Goal: Task Accomplishment & Management: Manage account settings

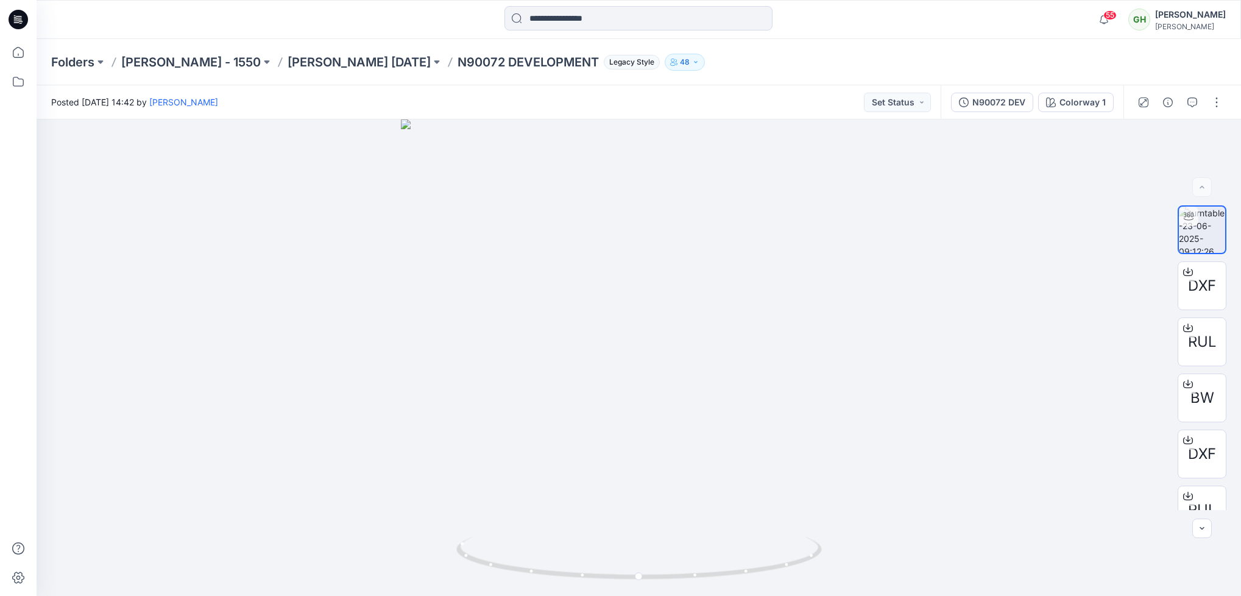
click at [15, 24] on icon at bounding box center [18, 19] width 19 height 19
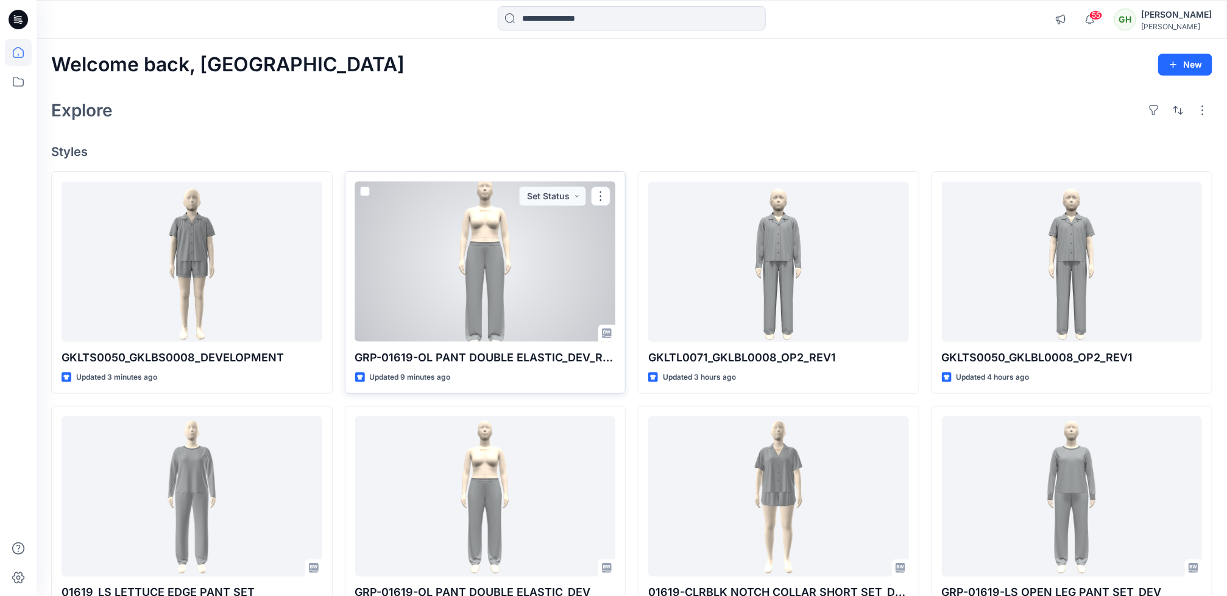
click at [461, 307] on div at bounding box center [485, 262] width 261 height 160
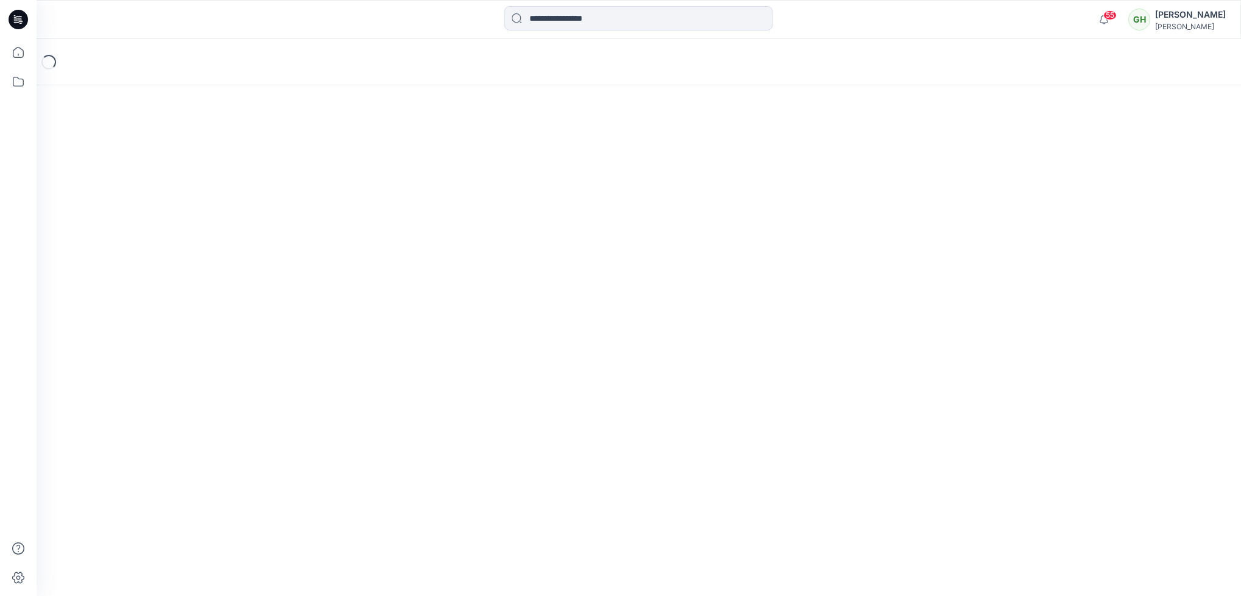
click at [461, 307] on div "Loading..." at bounding box center [639, 317] width 1205 height 557
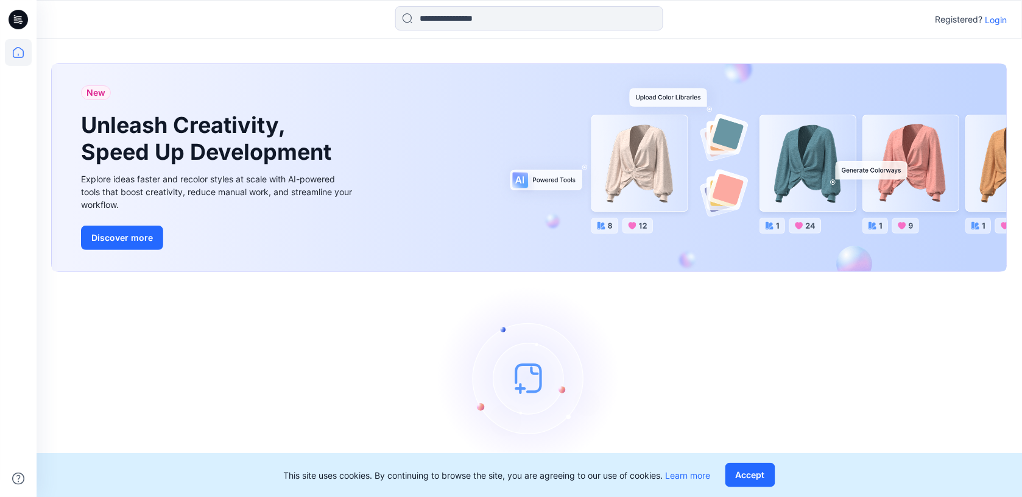
click at [1000, 18] on p "Login" at bounding box center [997, 19] width 22 height 13
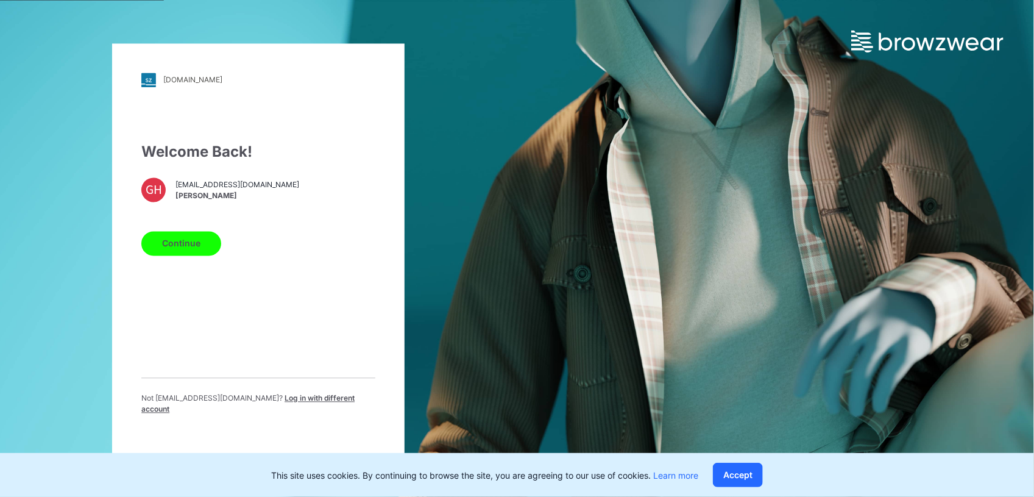
click at [186, 241] on button "Continue" at bounding box center [181, 243] width 80 height 24
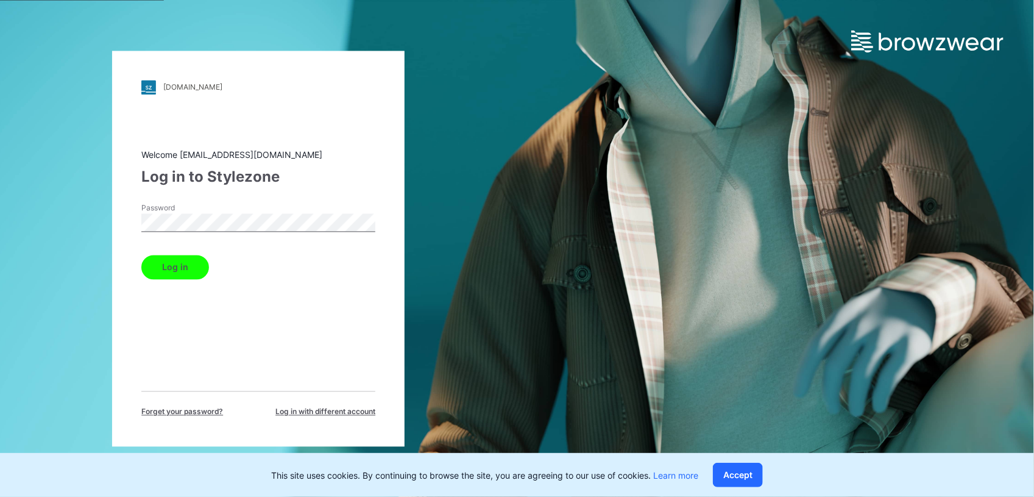
click at [80, 218] on div "walmart.stylezone.com Loading... Welcome gayanh@star.lk Log in to Stylezone Pas…" at bounding box center [258, 248] width 517 height 497
click at [171, 269] on button "Log in" at bounding box center [175, 267] width 68 height 24
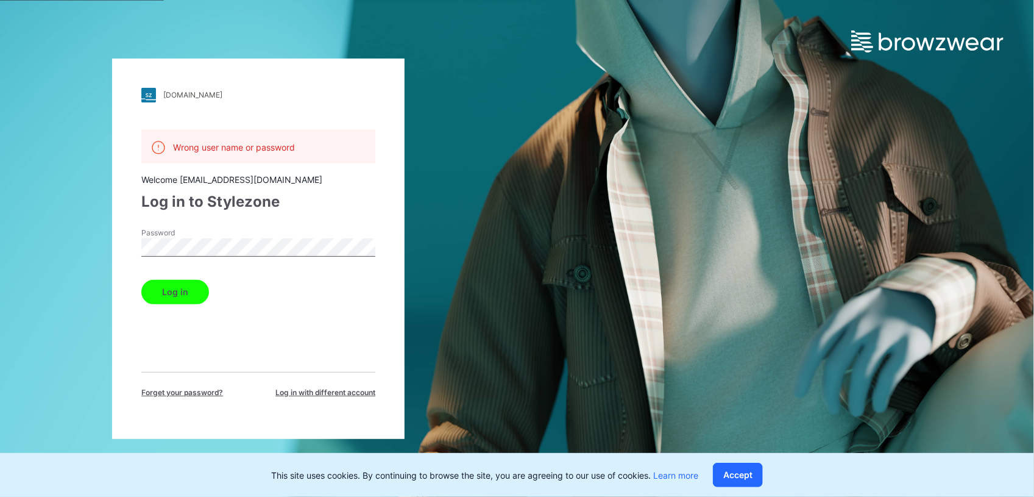
click at [86, 247] on div "walmart.stylezone.com Loading... Wrong user name or password Welcome gayanh@sta…" at bounding box center [258, 248] width 517 height 497
click at [141, 280] on button "Log in" at bounding box center [175, 292] width 68 height 24
